Goal: Task Accomplishment & Management: Manage account settings

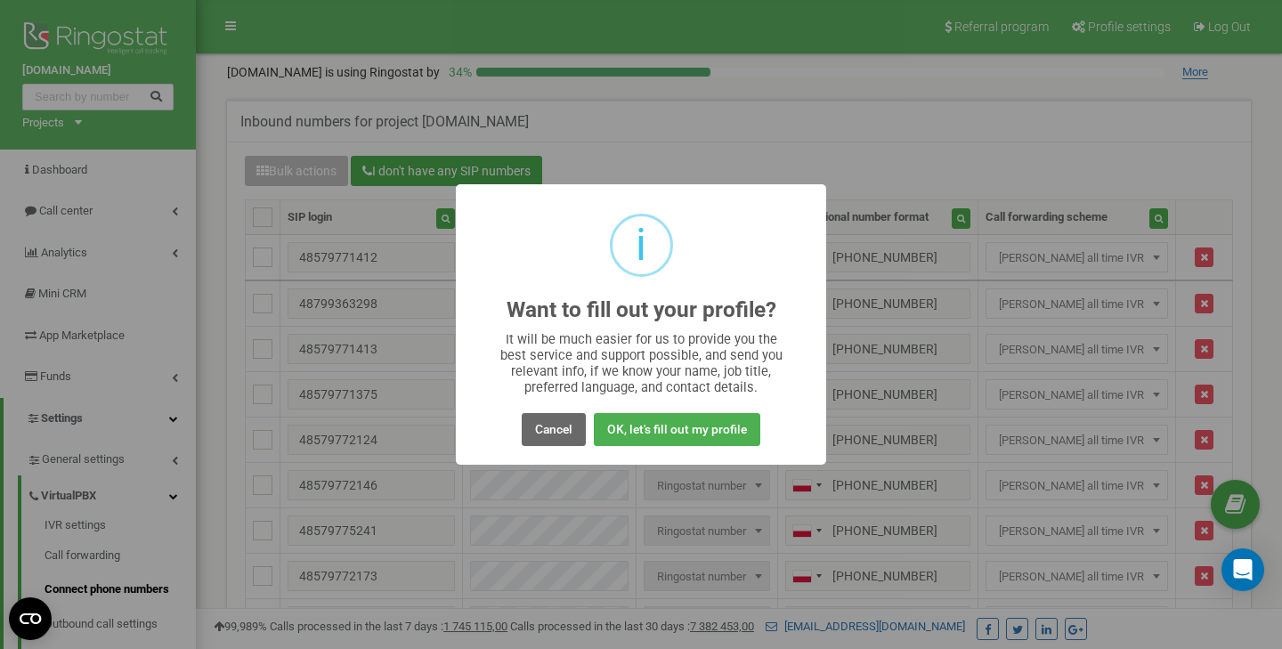
click at [553, 423] on button "Cancel" at bounding box center [554, 429] width 64 height 33
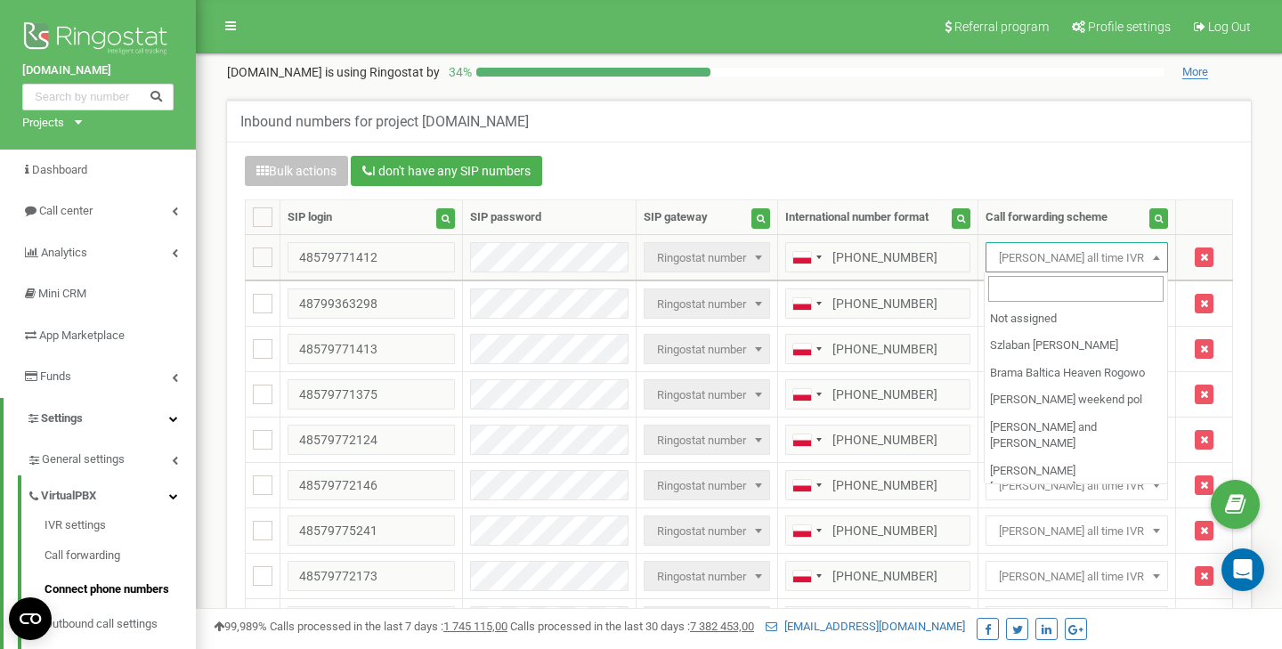
click at [1135, 260] on span "[PERSON_NAME] all time IVR" at bounding box center [1077, 258] width 170 height 25
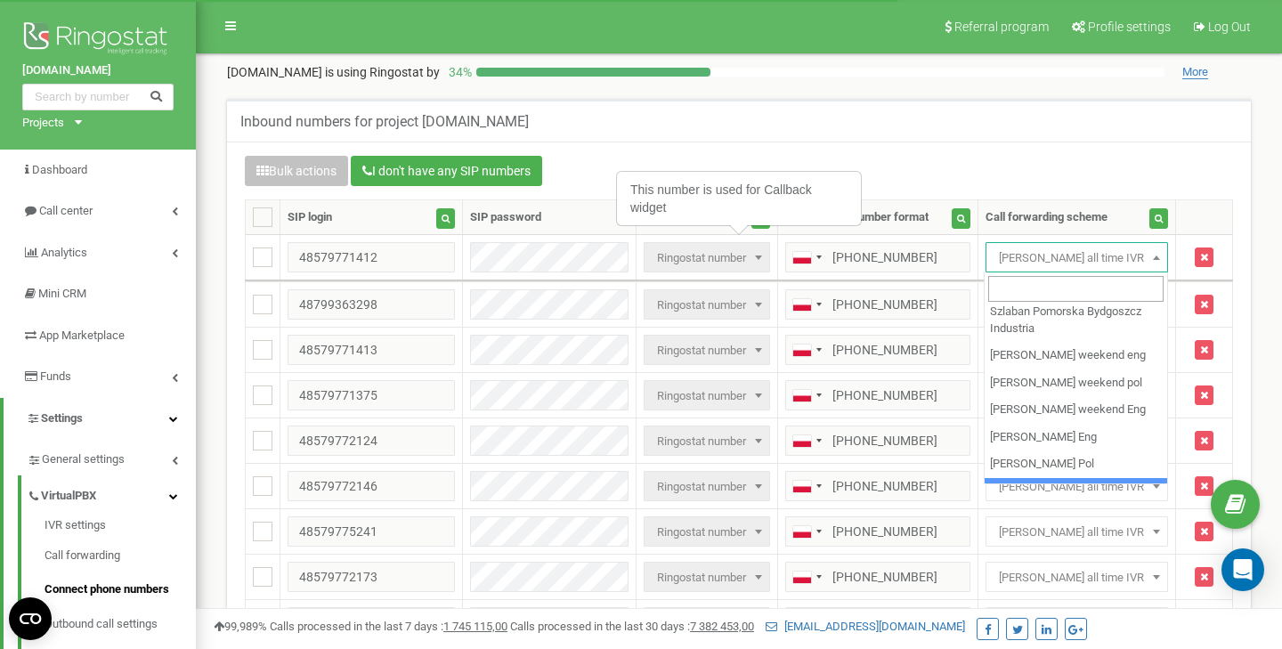
scroll to position [372, 0]
select select "266217"
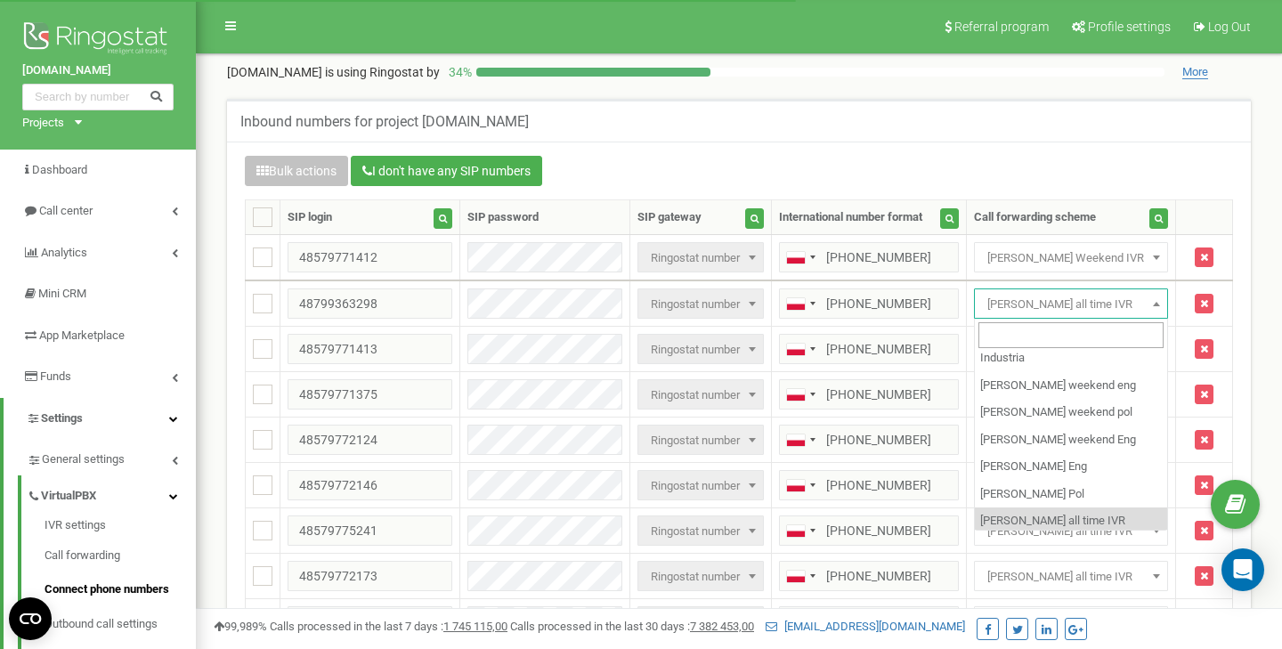
scroll to position [372, 0]
select select "266217"
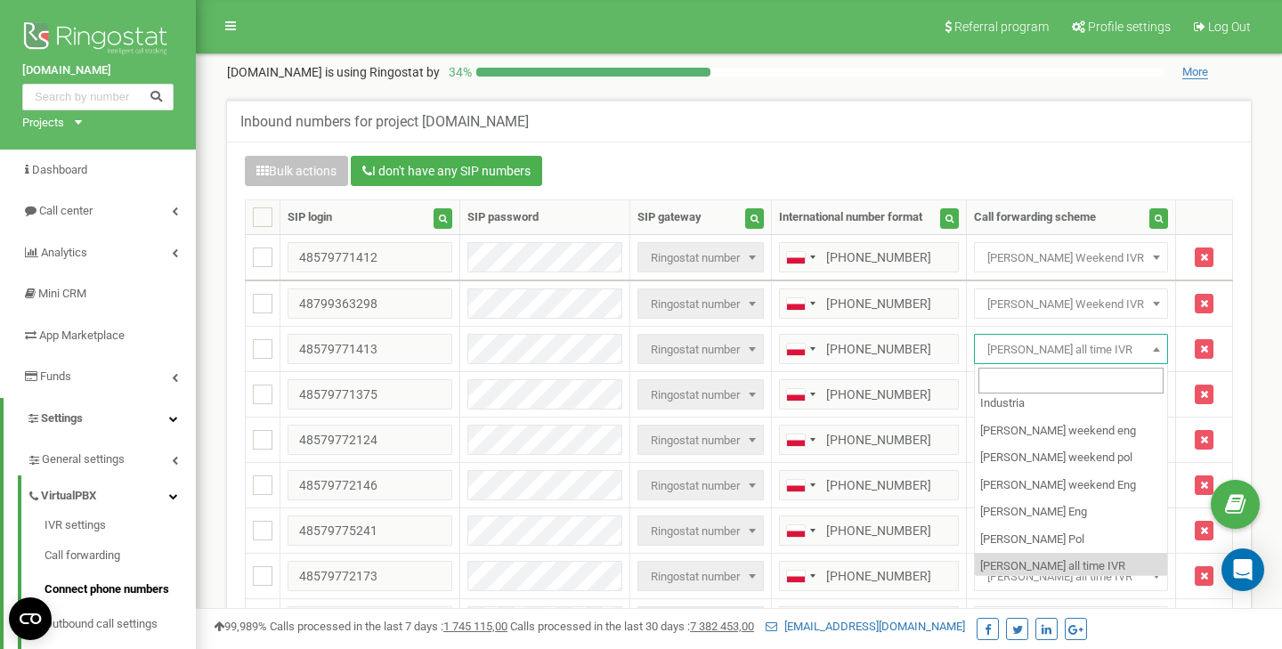
select select "266217"
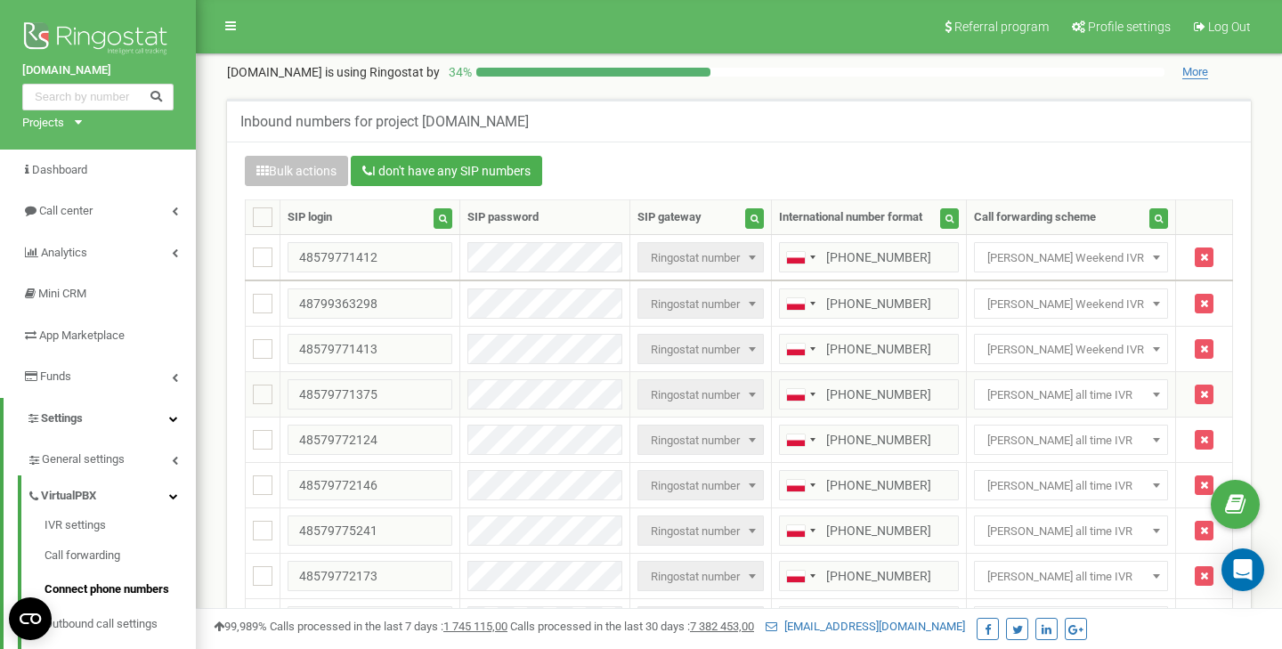
click at [1118, 389] on span "[PERSON_NAME] all time IVR" at bounding box center [1071, 395] width 182 height 25
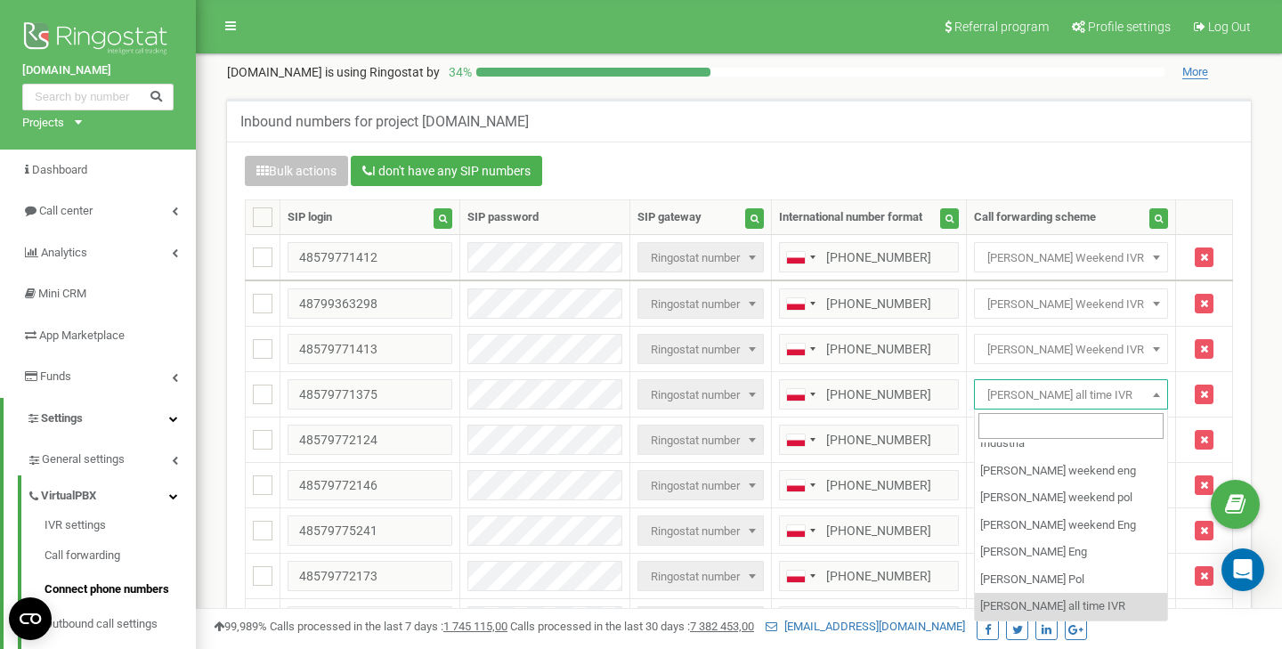
scroll to position [372, 0]
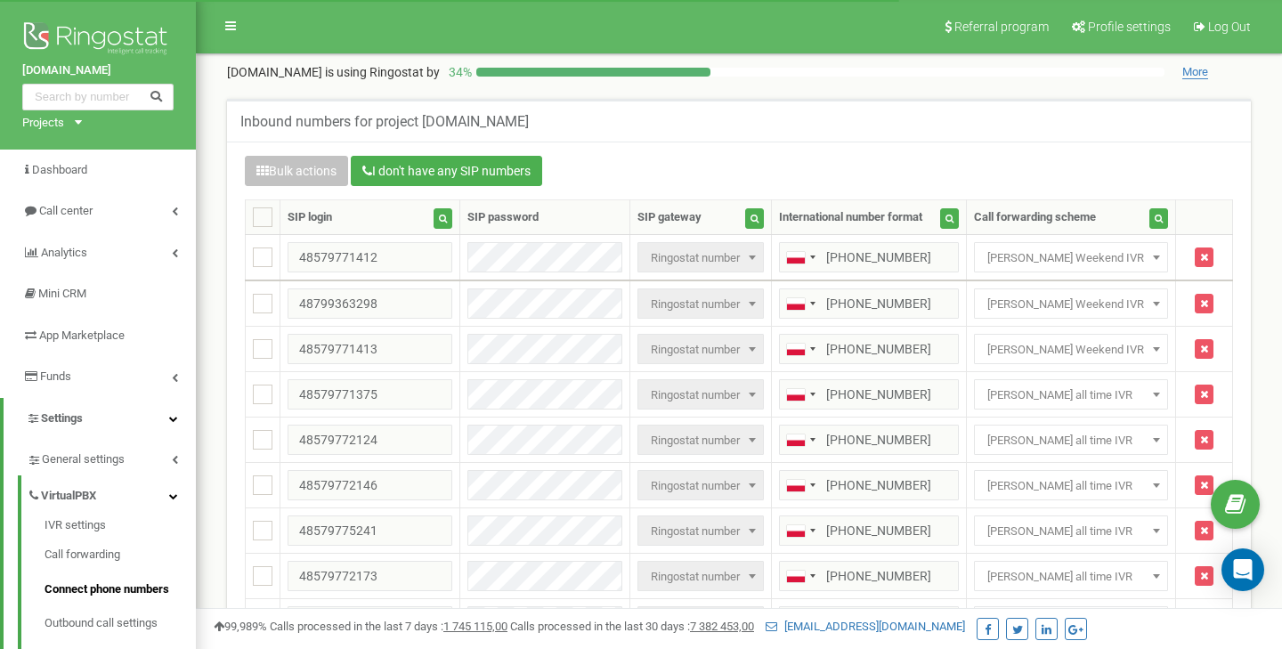
click at [1114, 402] on span "[PERSON_NAME] all time IVR" at bounding box center [1071, 395] width 182 height 25
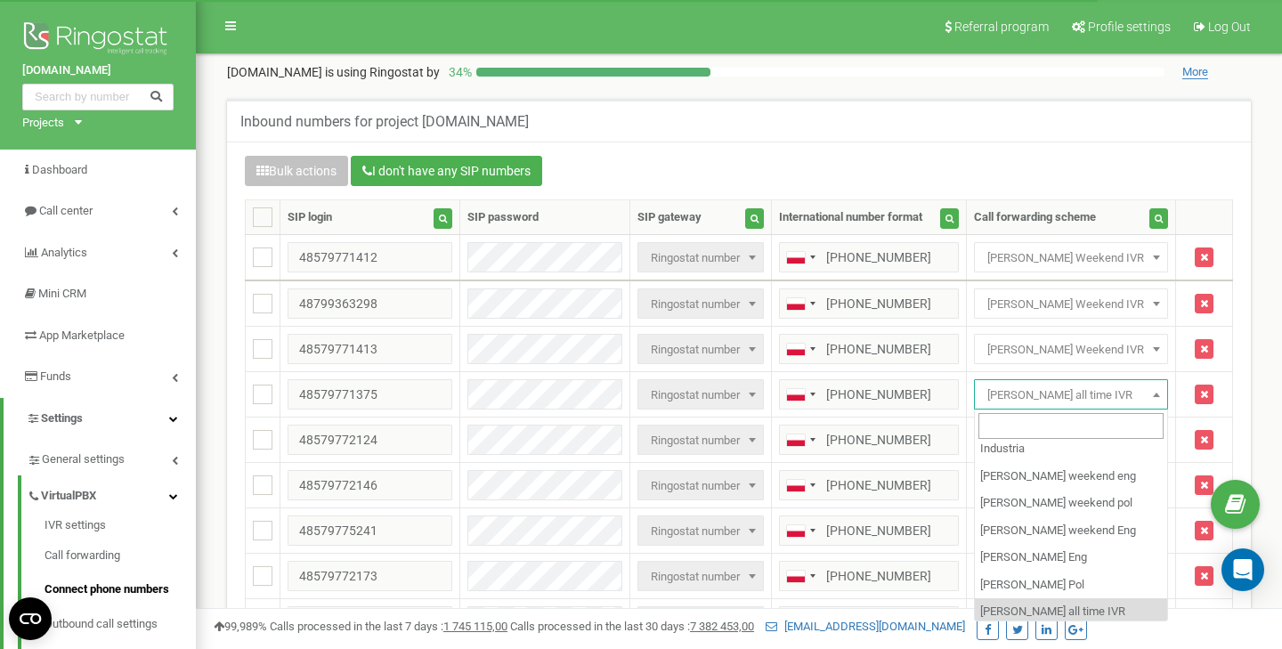
scroll to position [372, 0]
select select "266217"
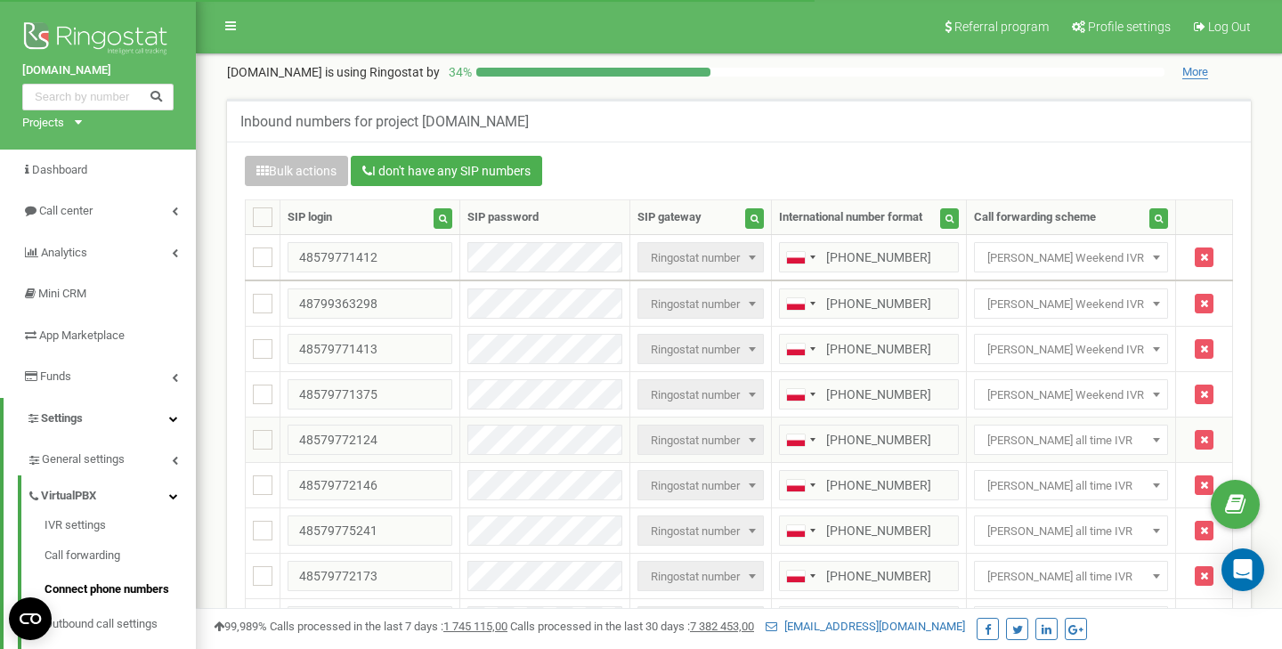
click at [1125, 442] on span "[PERSON_NAME] all time IVR" at bounding box center [1071, 440] width 182 height 25
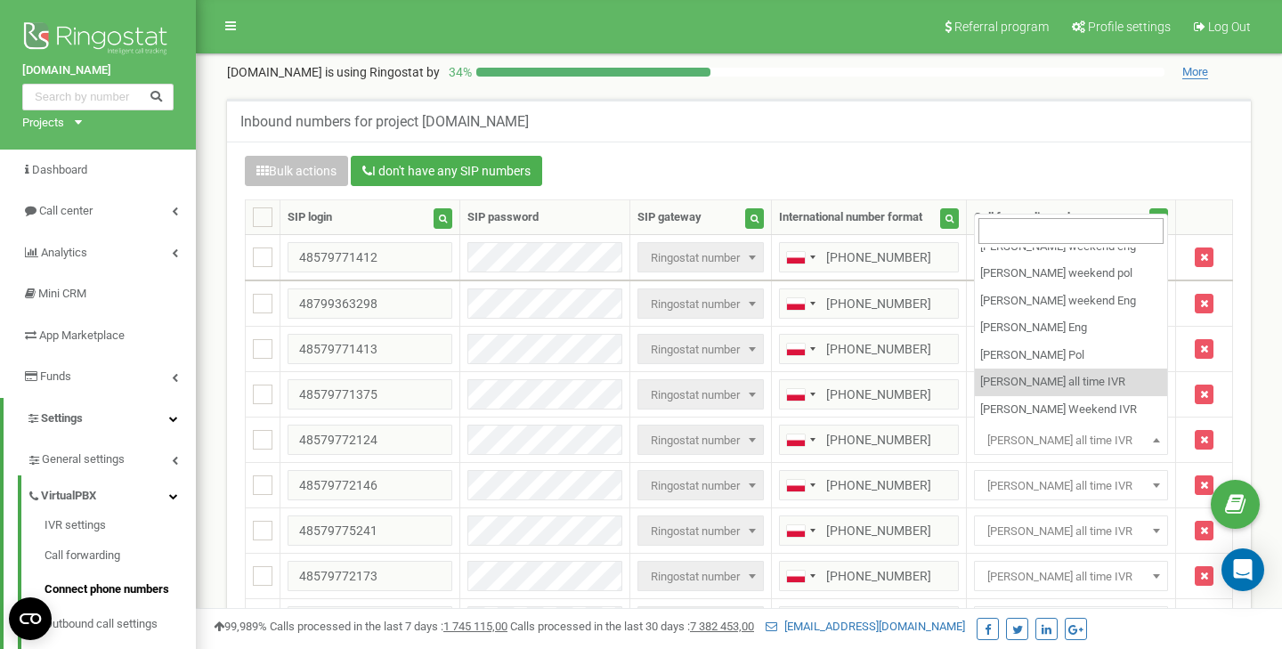
scroll to position [372, 0]
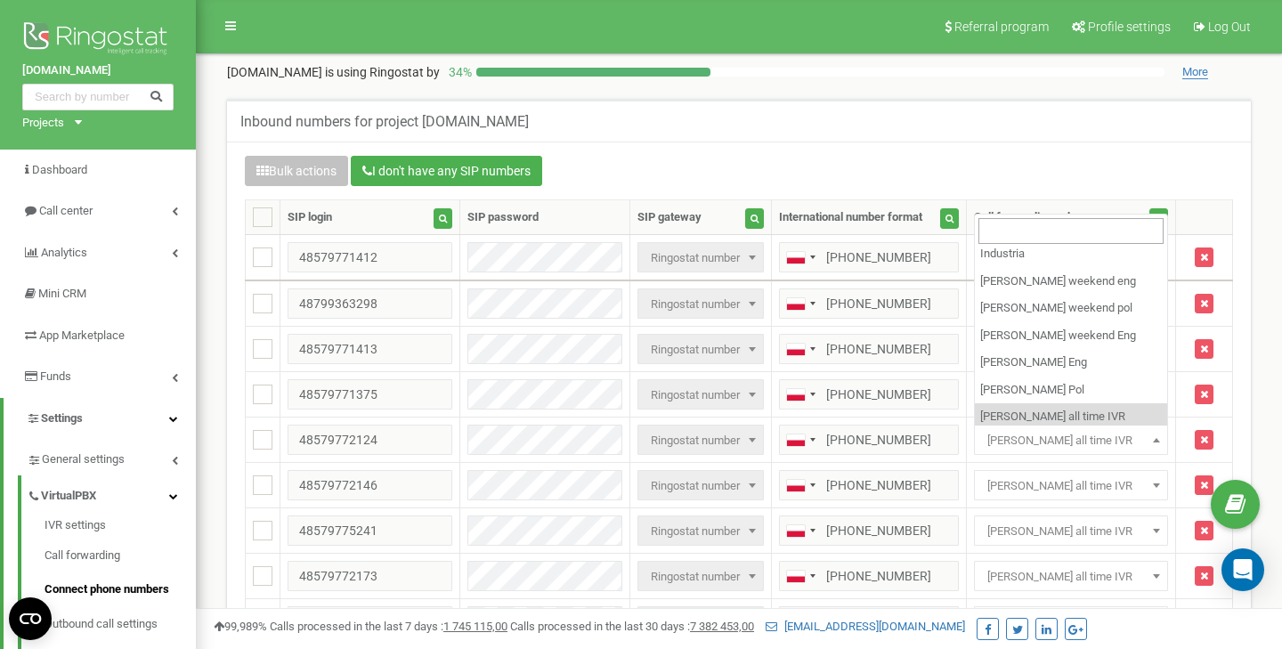
select select "266217"
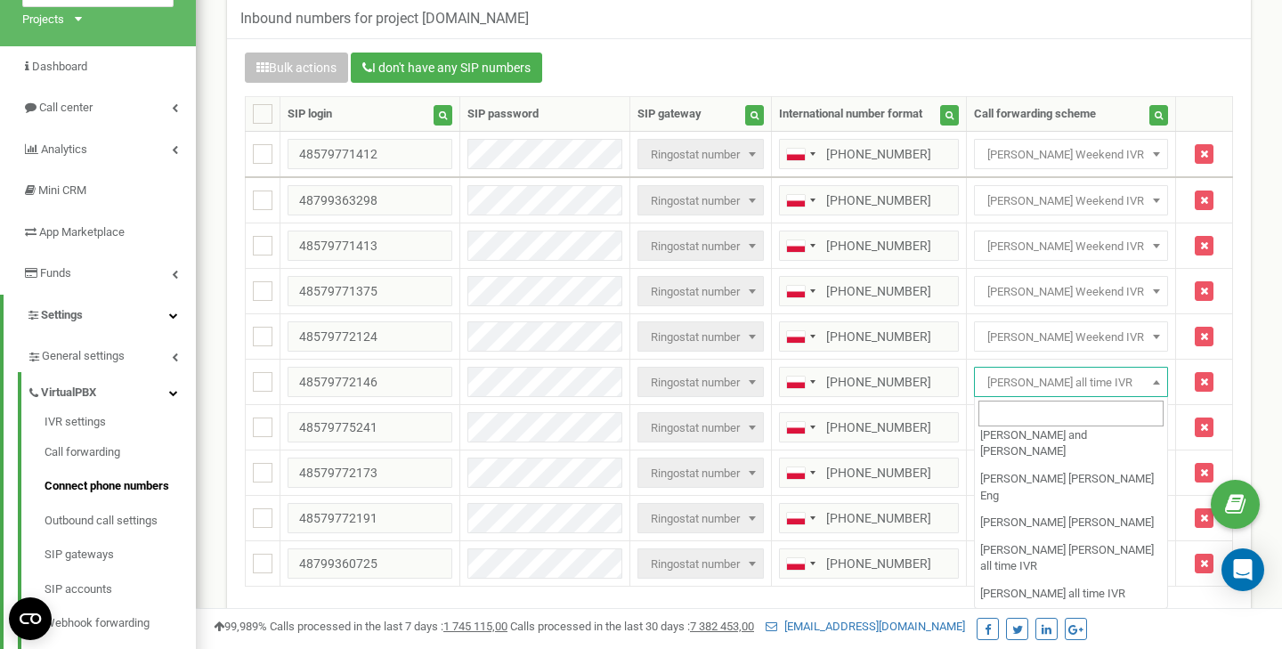
scroll to position [372, 0]
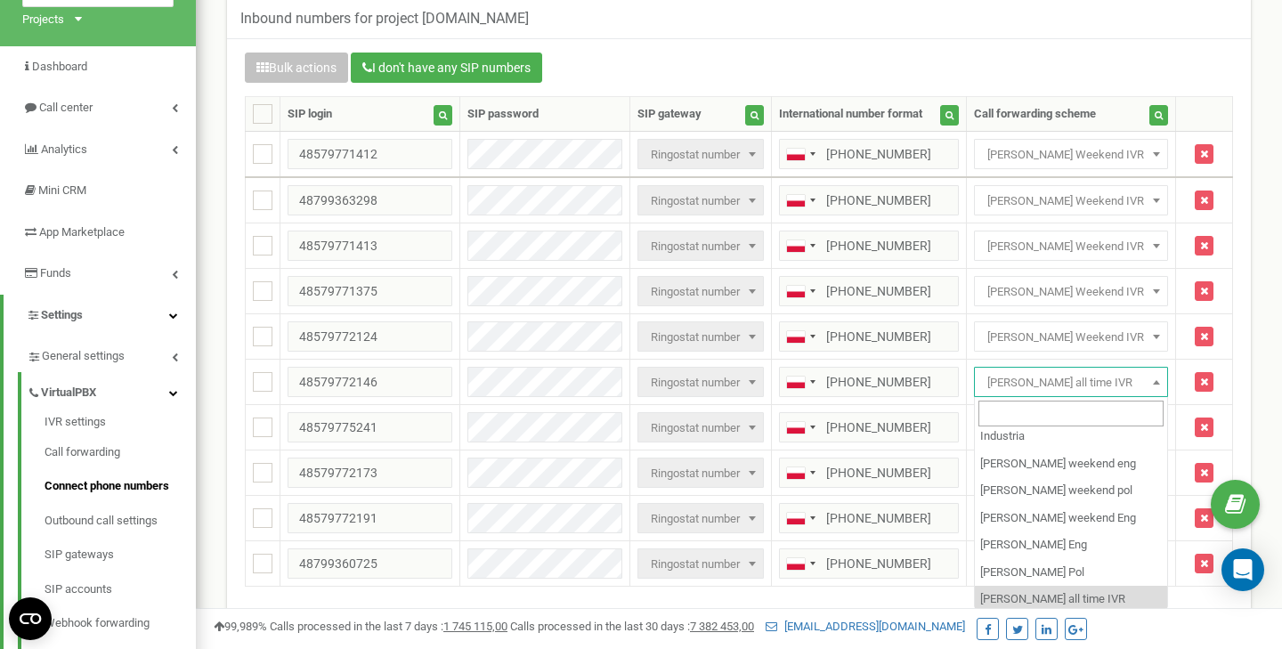
select select "266217"
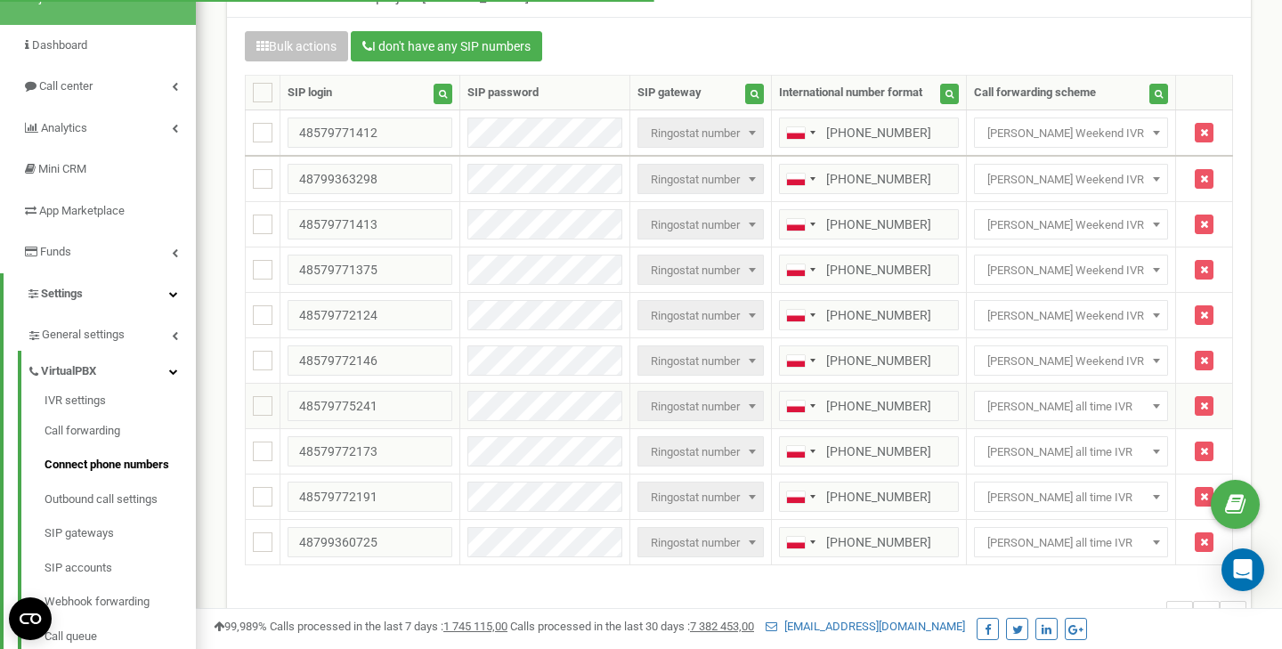
scroll to position [125, 0]
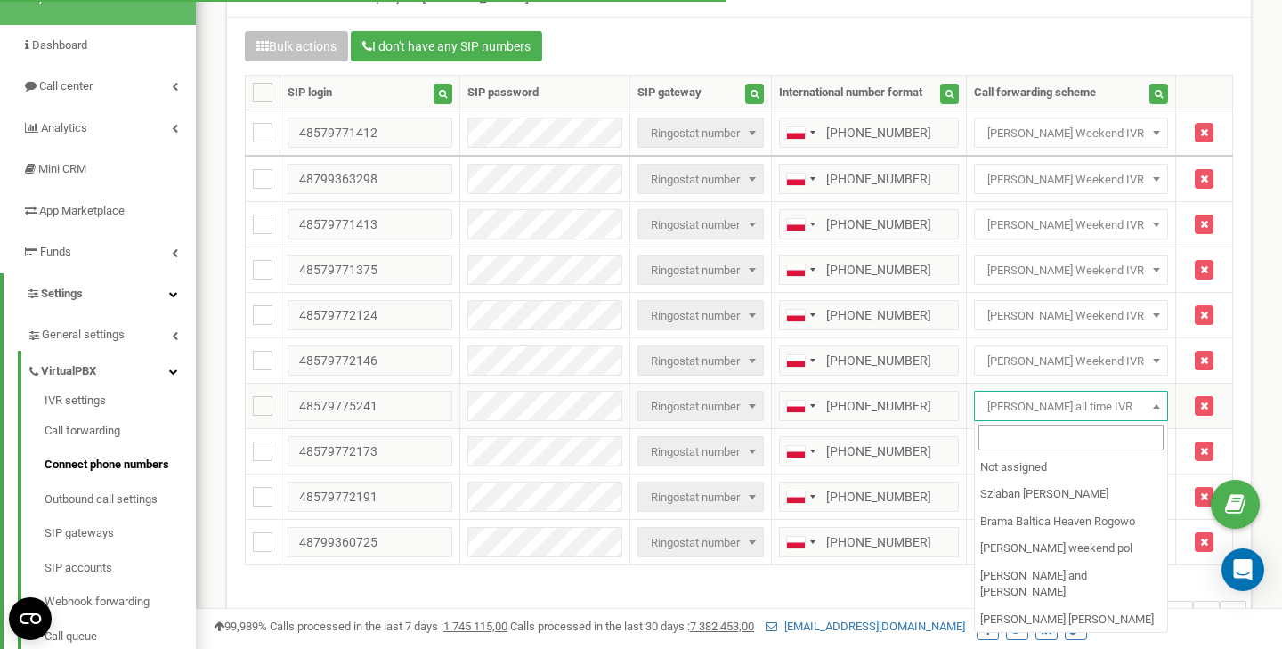
click at [1110, 403] on span "[PERSON_NAME] all time IVR" at bounding box center [1071, 406] width 182 height 25
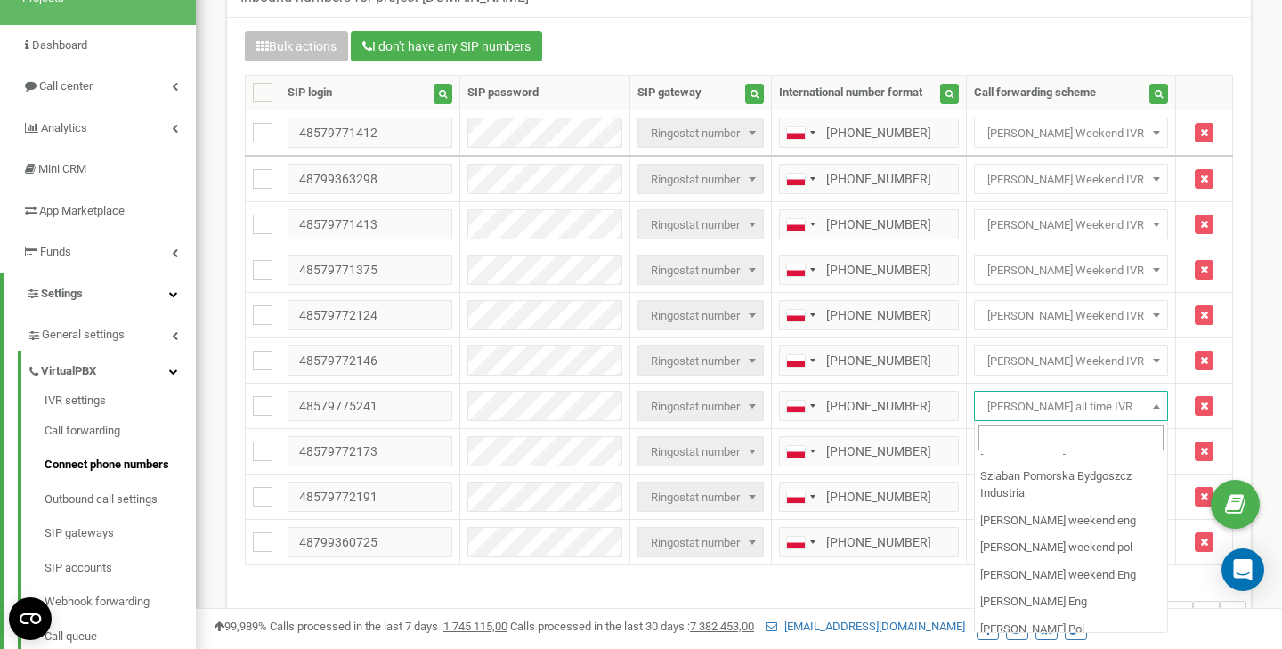
scroll to position [372, 0]
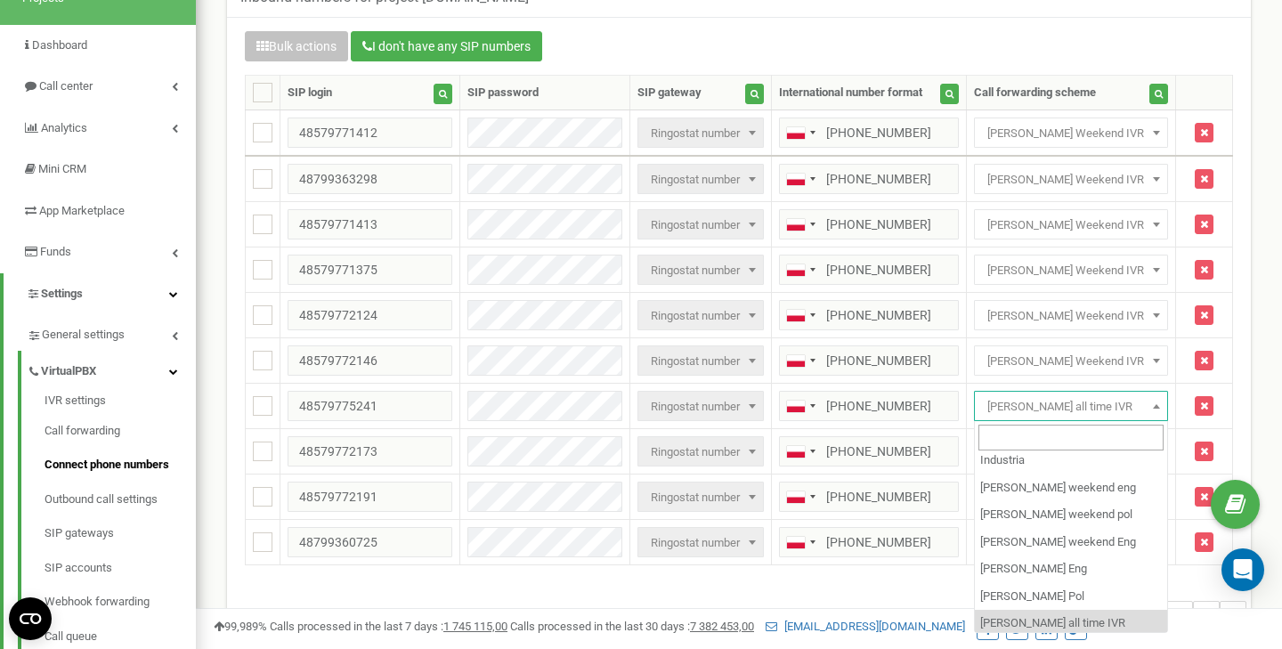
select select "266217"
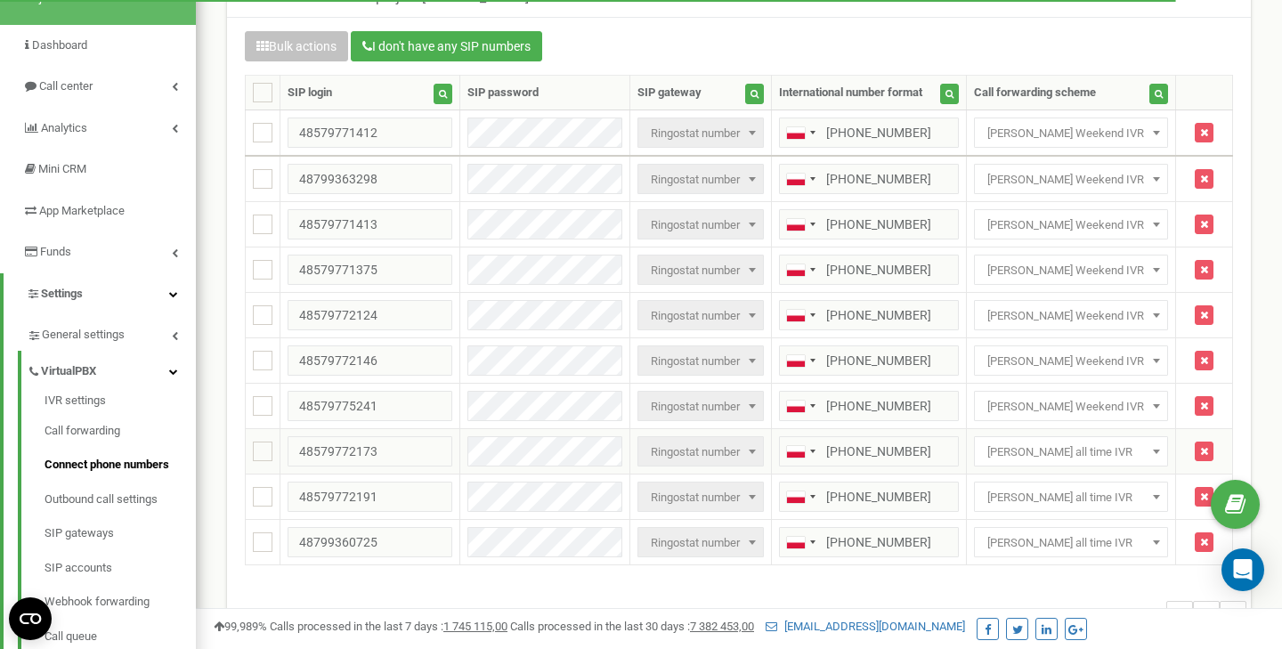
click at [1114, 450] on span "[PERSON_NAME] all time IVR" at bounding box center [1071, 452] width 182 height 25
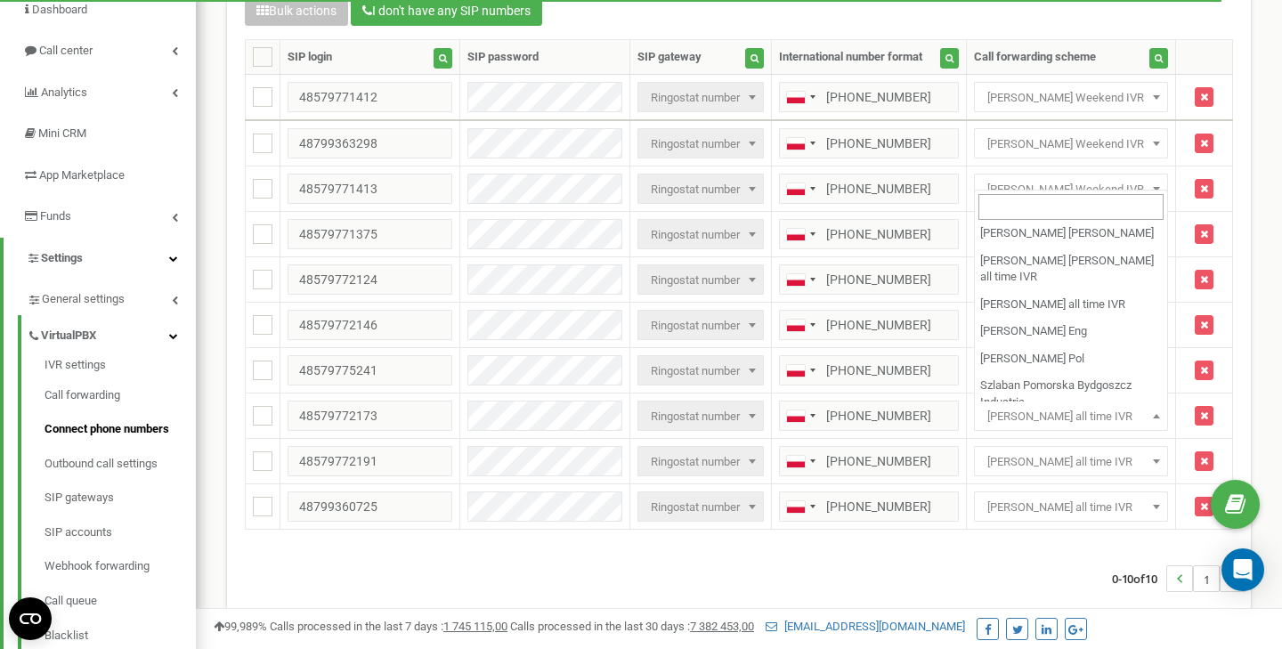
scroll to position [372, 0]
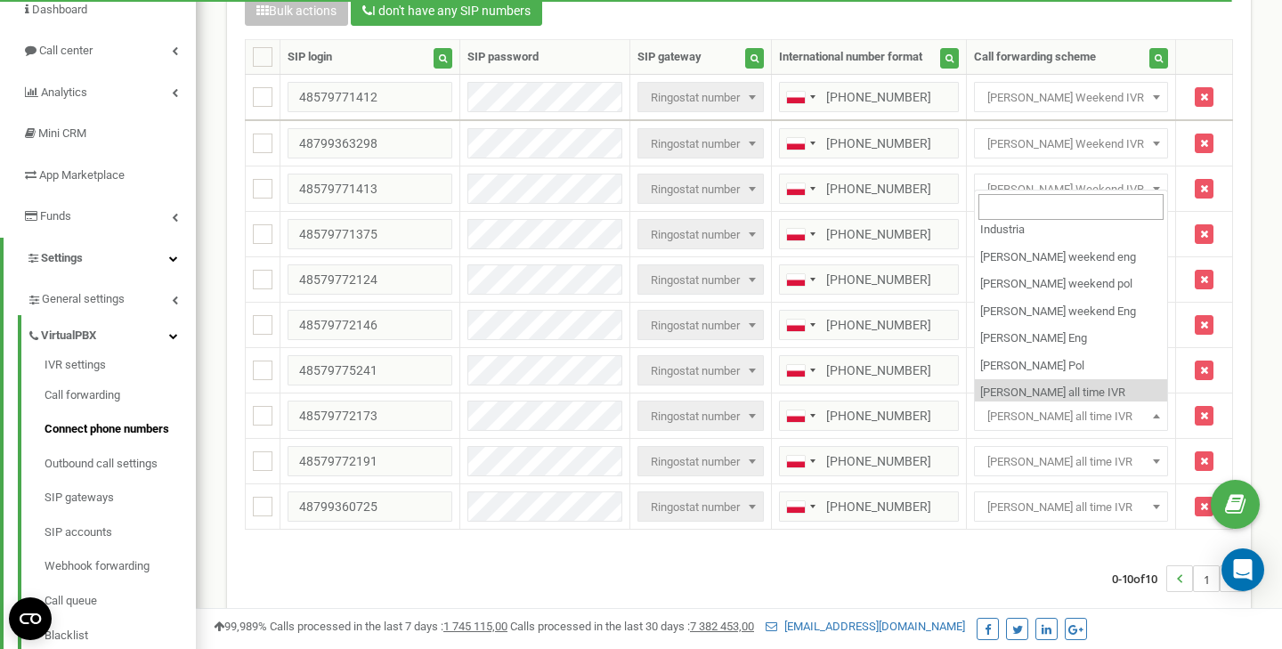
select select "266217"
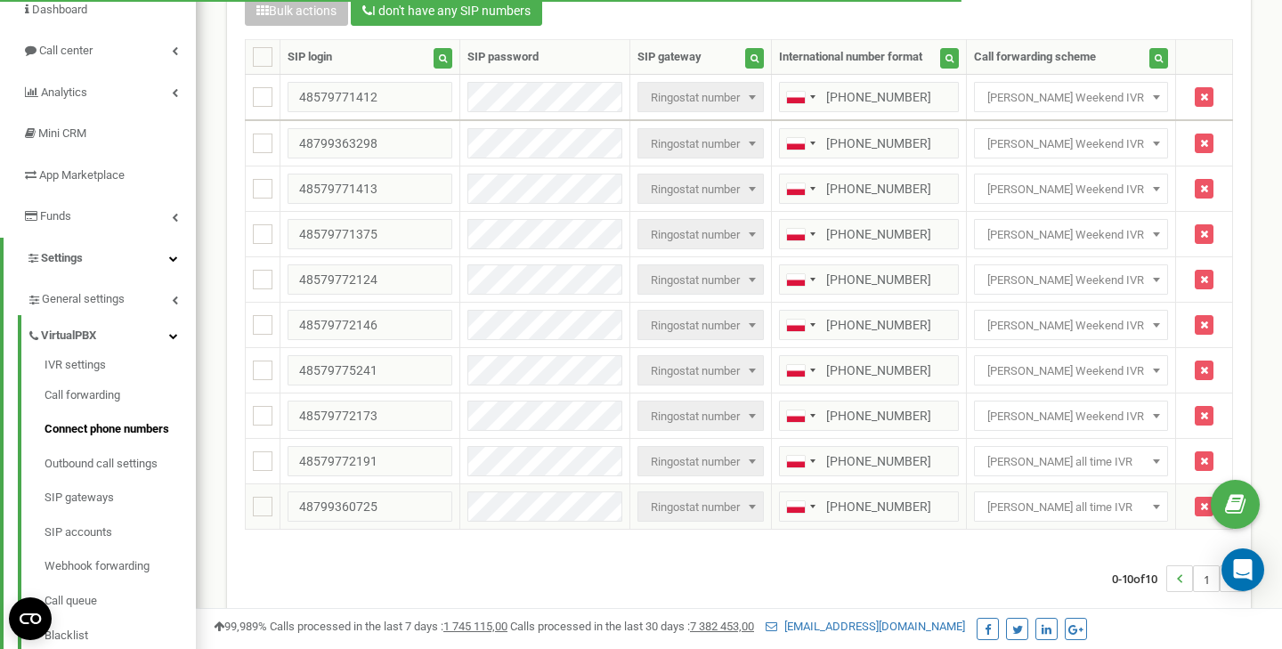
scroll to position [160, 0]
click at [1130, 465] on span "[PERSON_NAME] all time IVR" at bounding box center [1071, 462] width 182 height 25
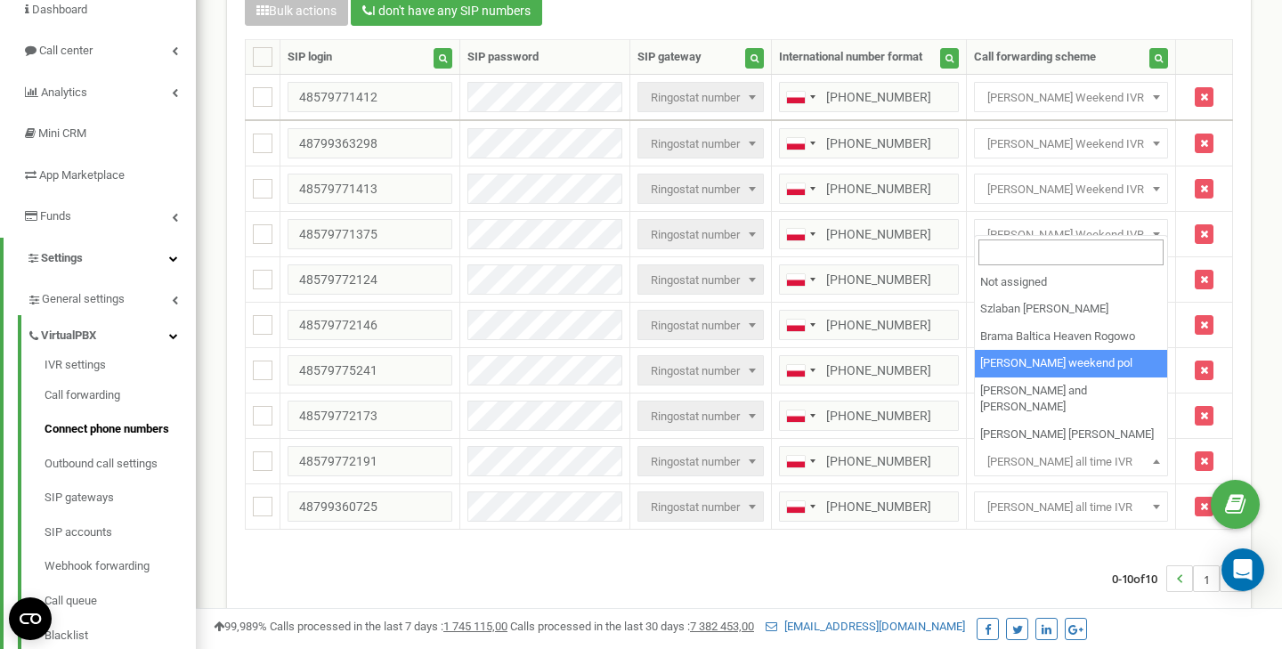
scroll to position [372, 0]
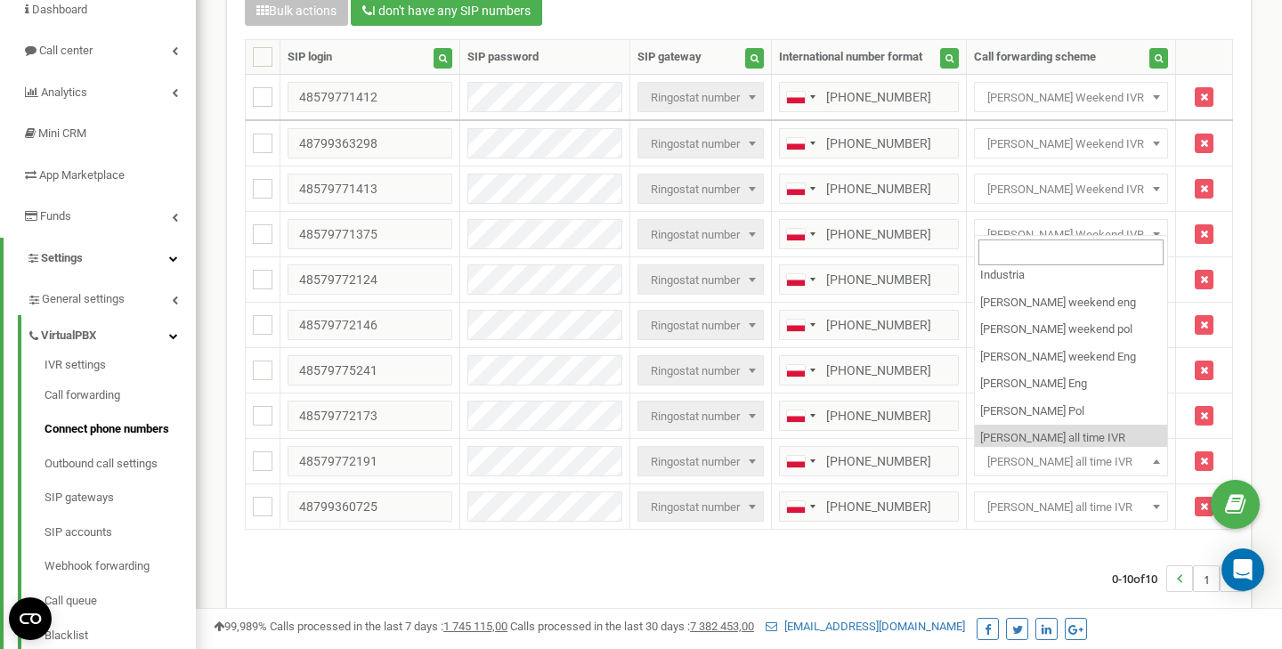
select select "266217"
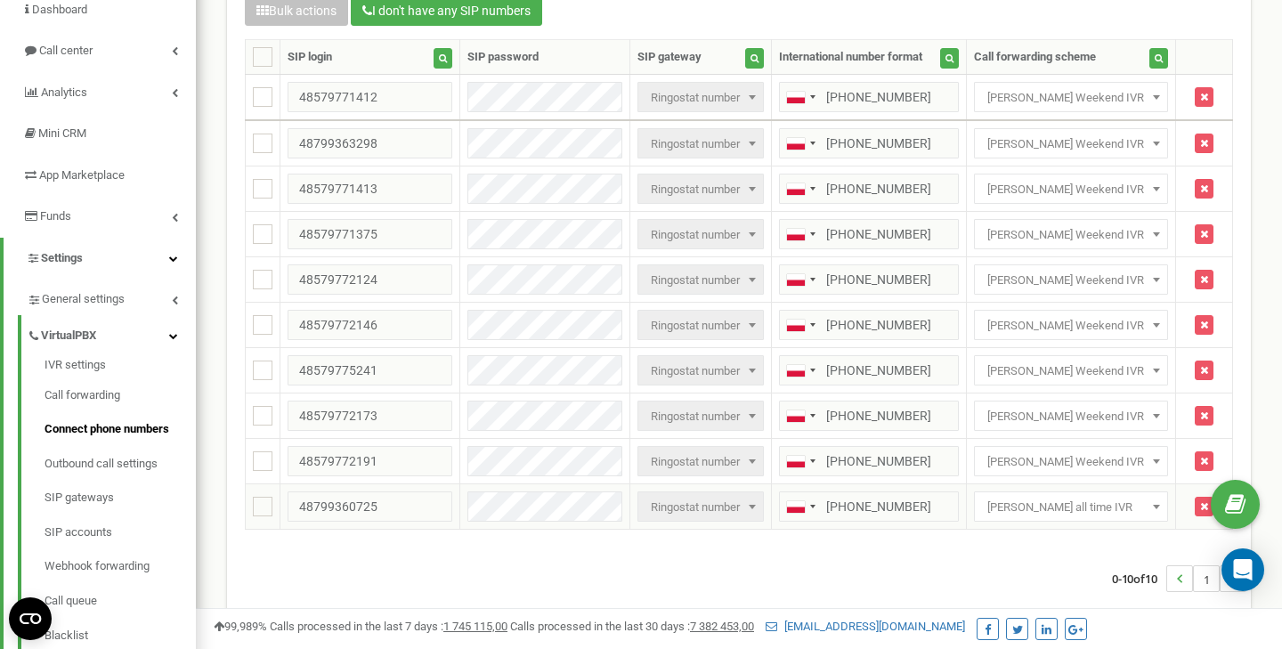
click at [1123, 500] on span "[PERSON_NAME] all time IVR" at bounding box center [1071, 507] width 182 height 25
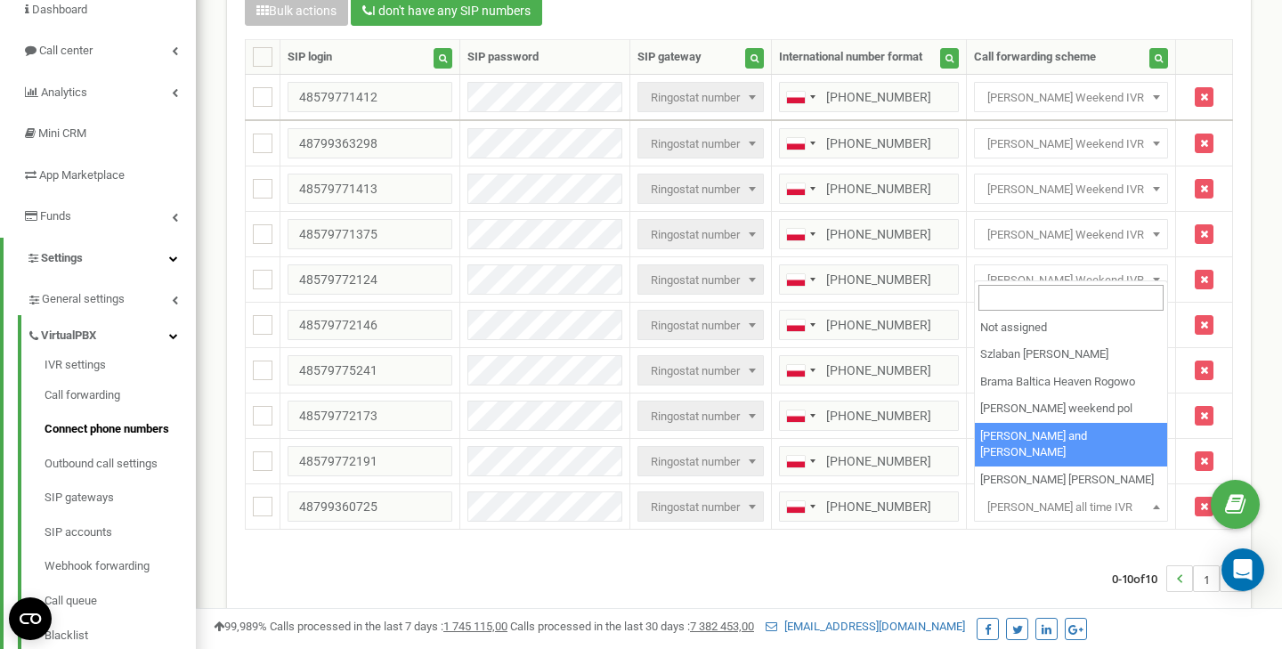
scroll to position [372, 0]
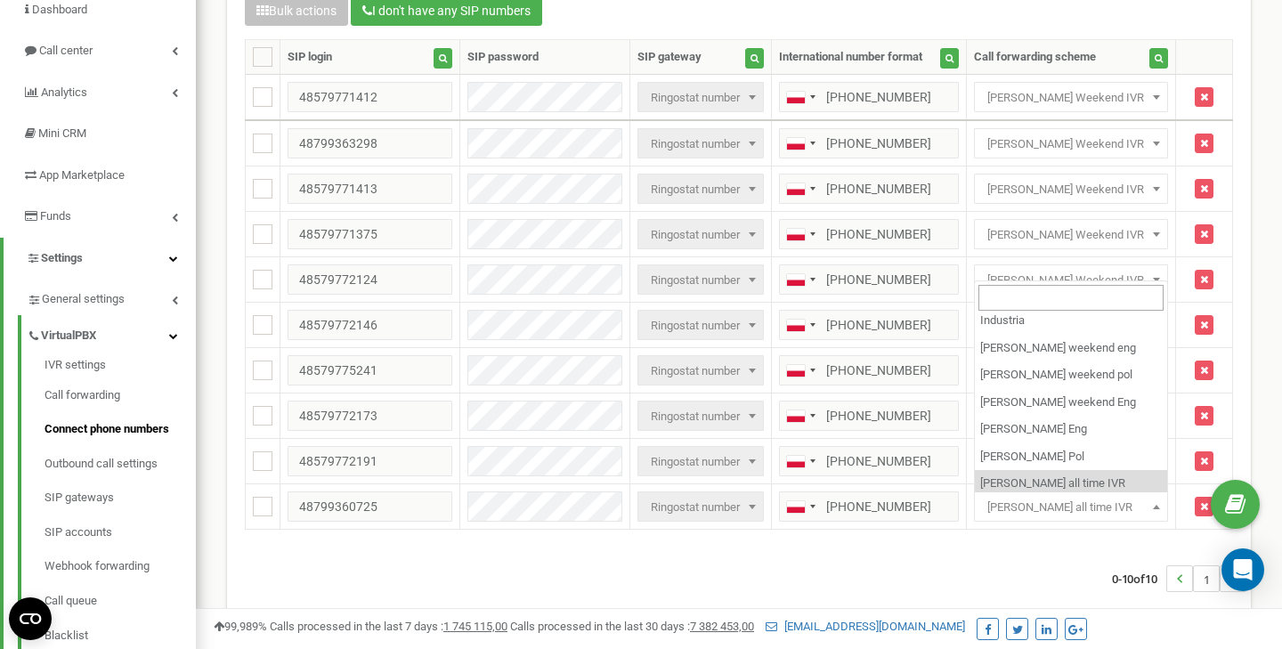
select select "266217"
